Goal: Task Accomplishment & Management: Complete application form

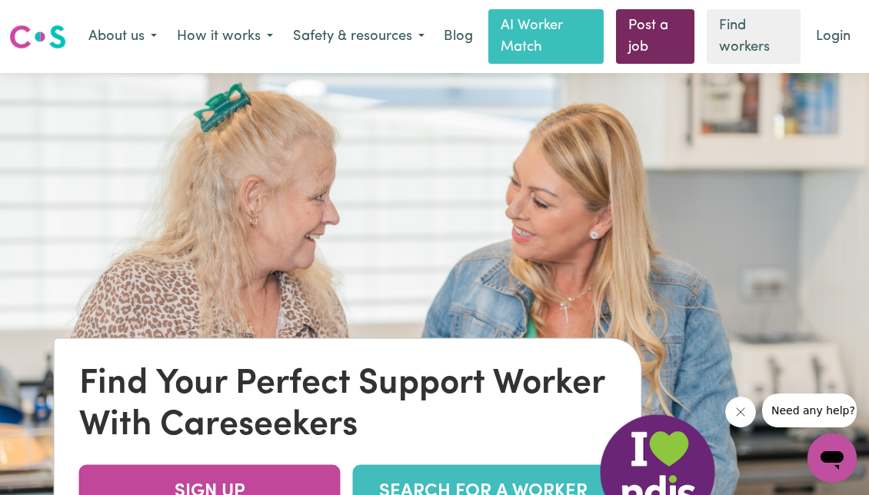
click at [646, 46] on link "Post a job" at bounding box center [655, 36] width 78 height 55
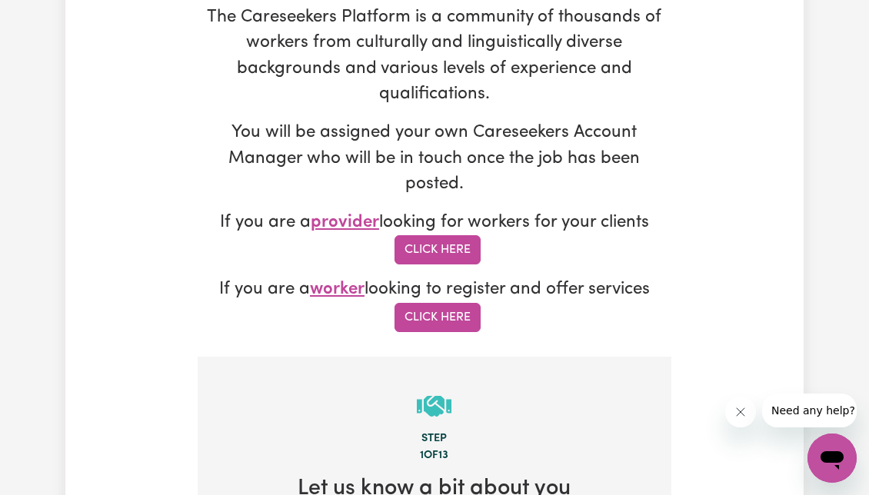
scroll to position [313, 0]
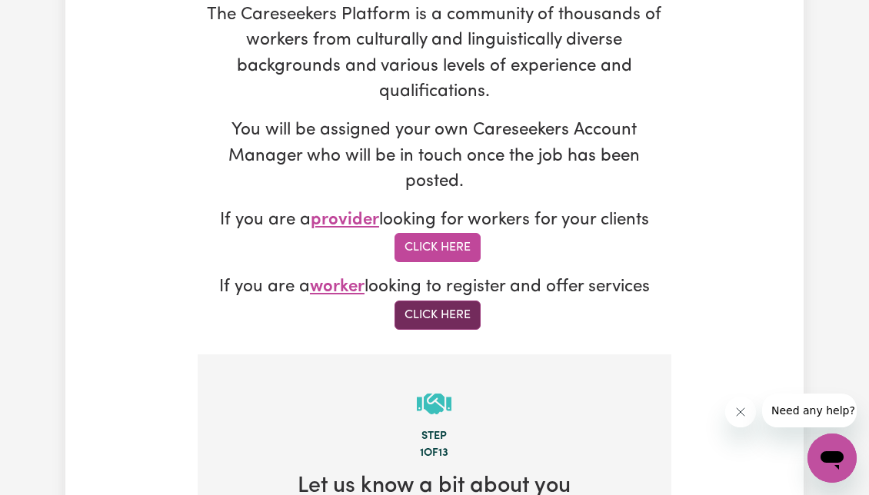
click at [441, 309] on link "Click Here" at bounding box center [438, 315] width 86 height 29
